Goal: Task Accomplishment & Management: Manage account settings

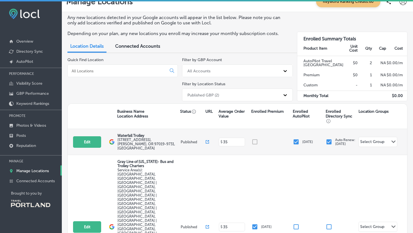
scroll to position [12, 0]
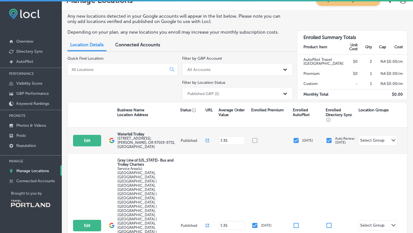
click at [296, 139] on input "checkbox" at bounding box center [296, 140] width 7 height 7
checkbox input "true"
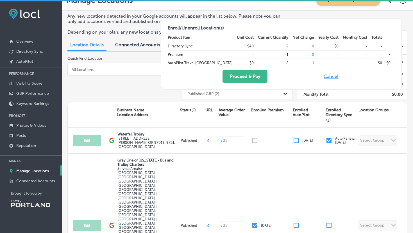
click at [340, 76] on button "Cancel" at bounding box center [331, 76] width 18 height 13
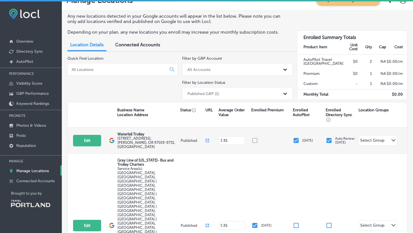
click at [364, 139] on div "Select Group" at bounding box center [372, 141] width 24 height 6
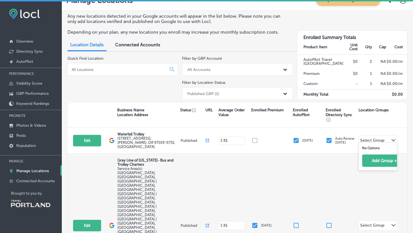
click at [315, 167] on div "Edit This location is not published yet. Gray Line of [US_STATE]- Bus and Troll…" at bounding box center [237, 226] width 339 height 144
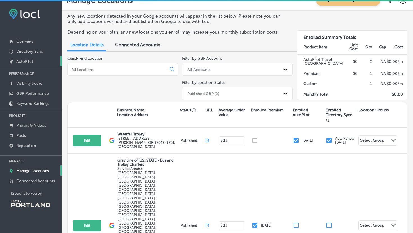
click at [38, 61] on link "Created by potrace 1.10, written by [PERSON_NAME] [DATE]-[DATE] AutoPilot" at bounding box center [31, 61] width 62 height 10
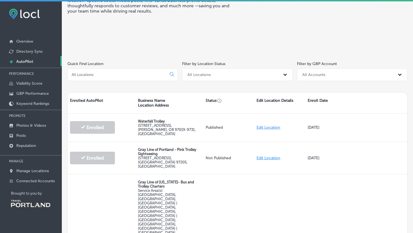
scroll to position [55, 0]
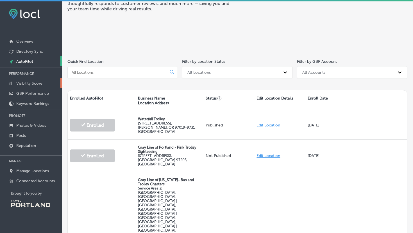
click at [30, 82] on p "Visibility Score" at bounding box center [29, 83] width 26 height 5
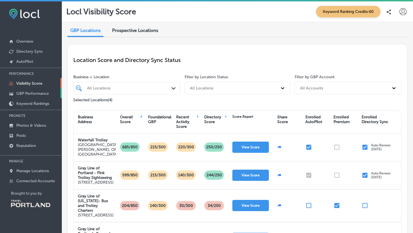
click at [33, 93] on p "GBP Performance" at bounding box center [32, 93] width 33 height 5
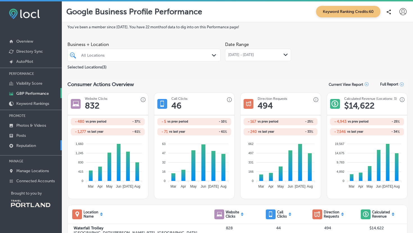
scroll to position [1, 0]
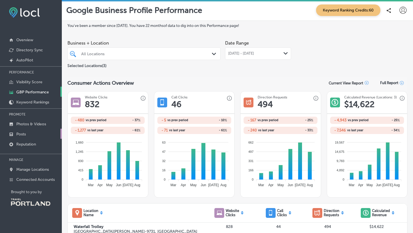
click at [25, 134] on p "Posts" at bounding box center [21, 134] width 10 height 5
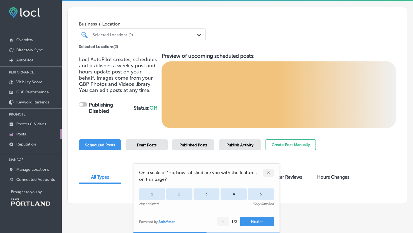
scroll to position [27, 0]
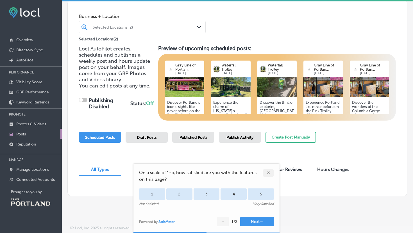
click at [271, 173] on div "✕" at bounding box center [268, 173] width 11 height 7
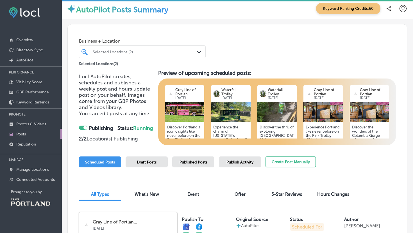
scroll to position [0, 0]
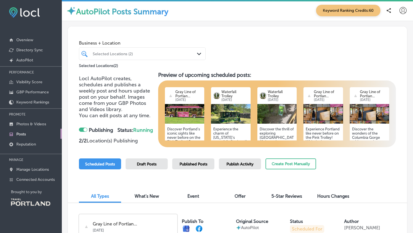
click at [229, 165] on span "Publish Activity" at bounding box center [239, 164] width 27 height 5
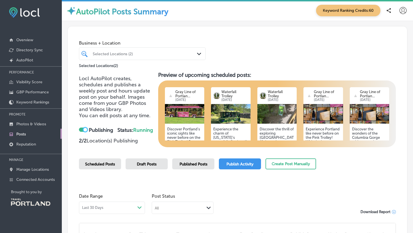
click at [84, 130] on div at bounding box center [85, 130] width 4 height 4
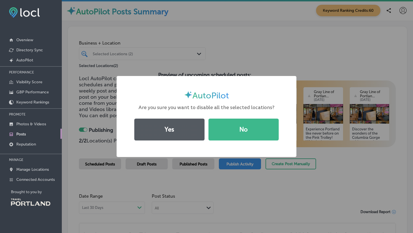
click at [180, 135] on button "Yes" at bounding box center [169, 130] width 70 height 22
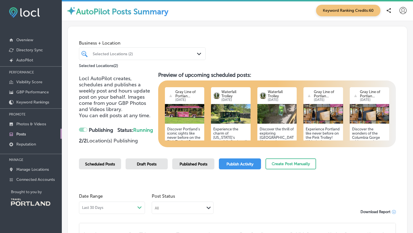
checkbox input "false"
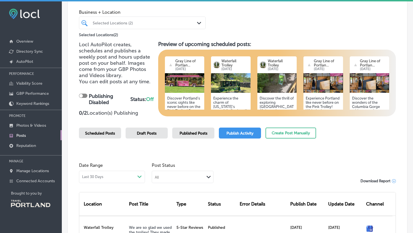
scroll to position [16, 0]
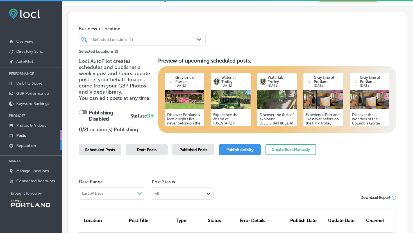
click at [29, 148] on link "Reputation" at bounding box center [31, 145] width 62 height 10
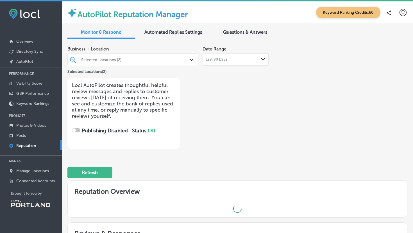
checkbox input "true"
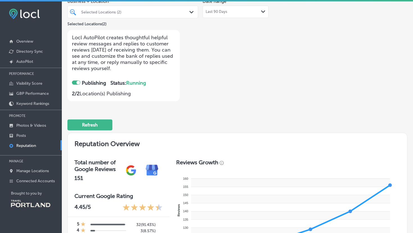
scroll to position [84, 0]
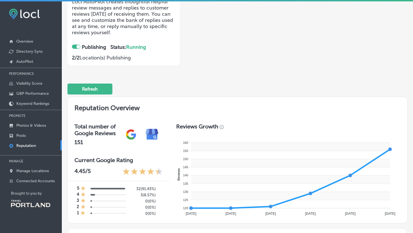
click at [139, 171] on icon at bounding box center [143, 172] width 8 height 8
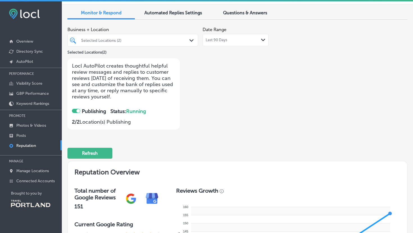
scroll to position [0, 0]
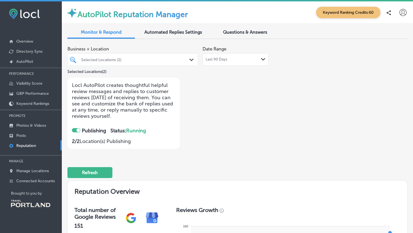
click at [161, 31] on span "Automated Replies Settings" at bounding box center [173, 32] width 58 height 5
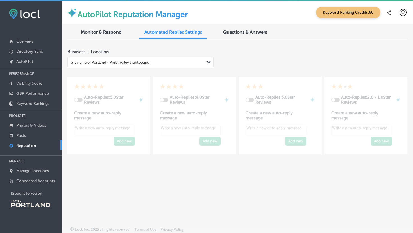
type textarea "x"
checkbox input "true"
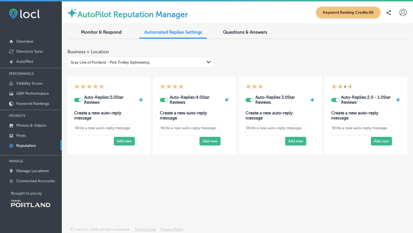
click at [236, 33] on span "Questions & Answers" at bounding box center [245, 32] width 44 height 5
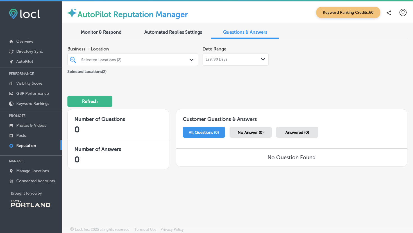
click at [187, 33] on span "Automated Replies Settings" at bounding box center [173, 32] width 58 height 5
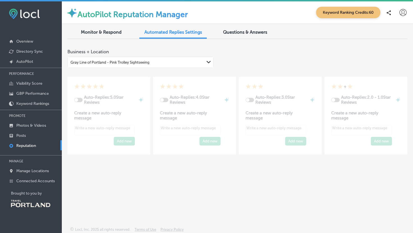
type textarea "x"
checkbox input "true"
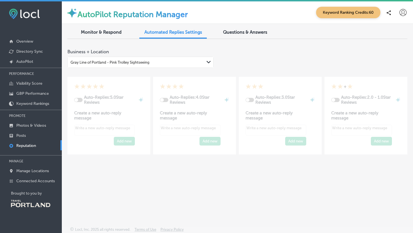
type textarea "x"
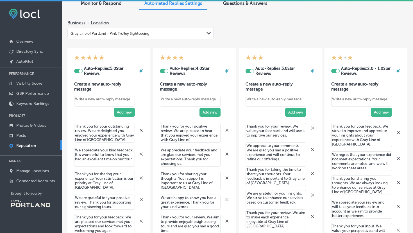
scroll to position [1, 0]
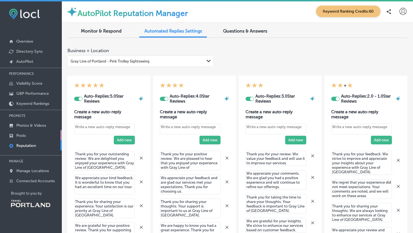
click at [21, 137] on link "Posts" at bounding box center [31, 135] width 62 height 10
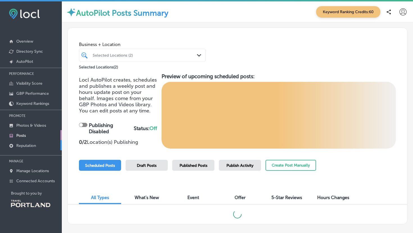
click at [22, 144] on p "Reputation" at bounding box center [26, 146] width 20 height 5
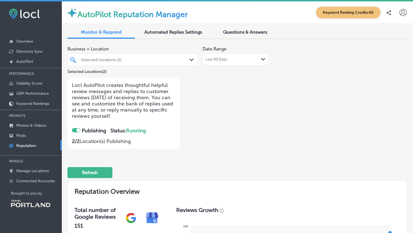
click at [74, 131] on div at bounding box center [76, 130] width 8 height 4
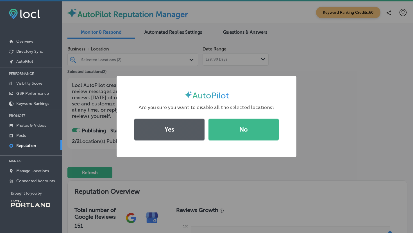
click at [177, 136] on button "Yes" at bounding box center [169, 130] width 70 height 22
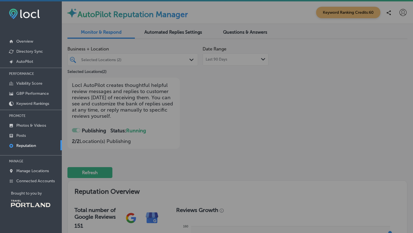
checkbox input "false"
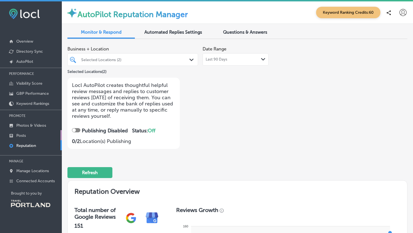
click at [22, 133] on p "Posts" at bounding box center [21, 135] width 10 height 5
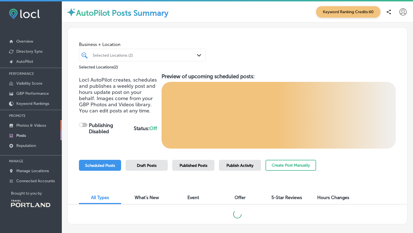
click at [31, 123] on p "Photos & Videos" at bounding box center [31, 125] width 30 height 5
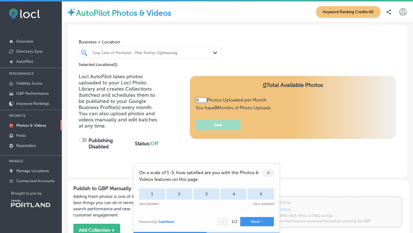
type input "5"
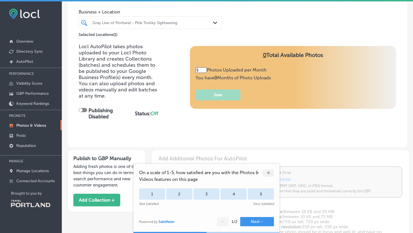
scroll to position [50, 0]
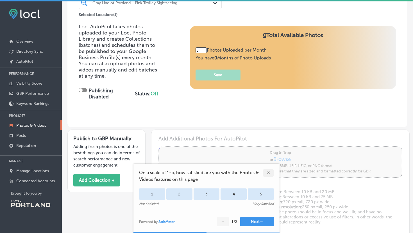
click at [268, 174] on div "✕" at bounding box center [268, 173] width 11 height 7
